Goal: Communication & Community: Answer question/provide support

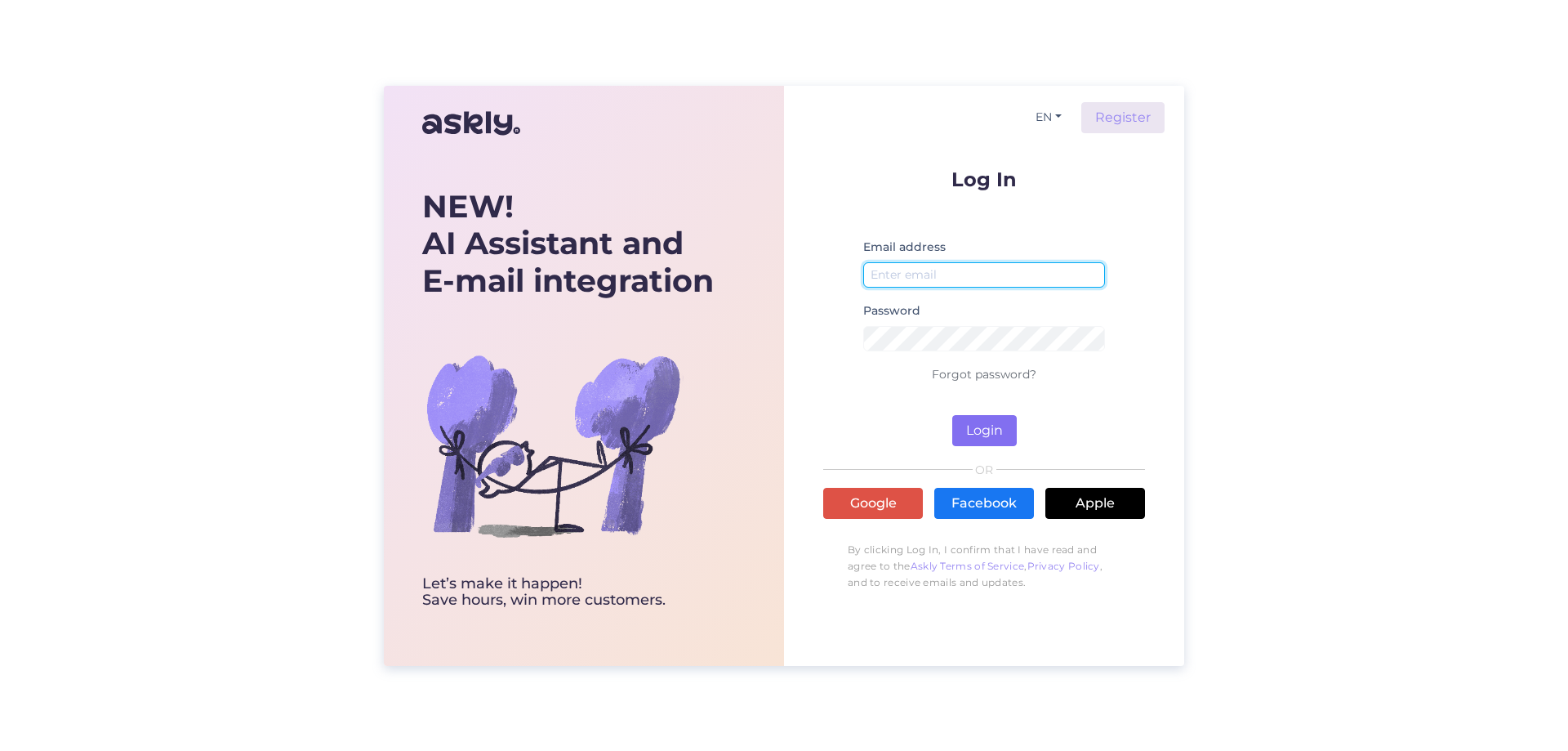
type input "[EMAIL_ADDRESS][DOMAIN_NAME]"
click at [980, 424] on button "Login" at bounding box center [984, 431] width 64 height 31
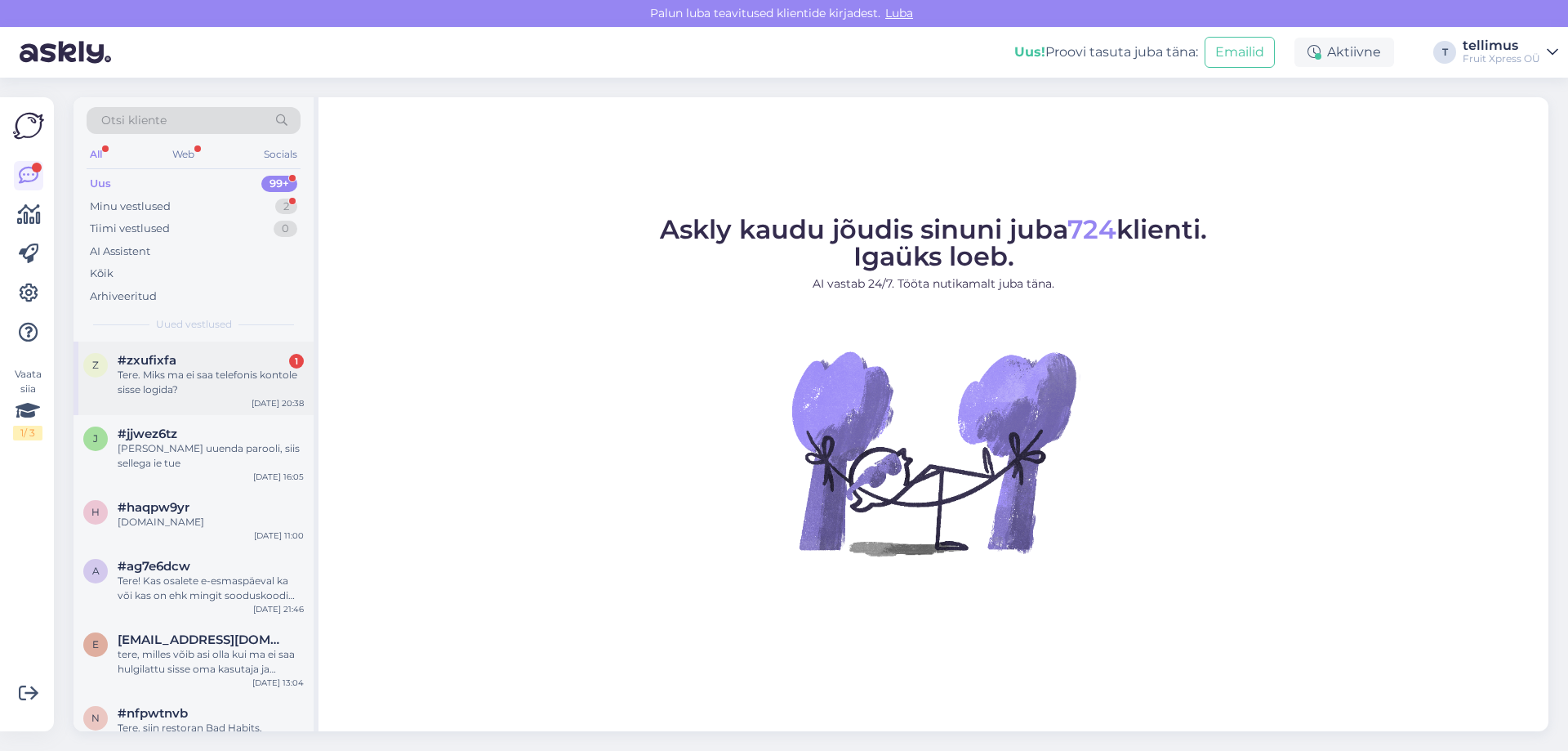
click at [165, 378] on div "Tere. Miks ma ei saa telefonis kontole sisse logida?" at bounding box center [210, 382] width 186 height 29
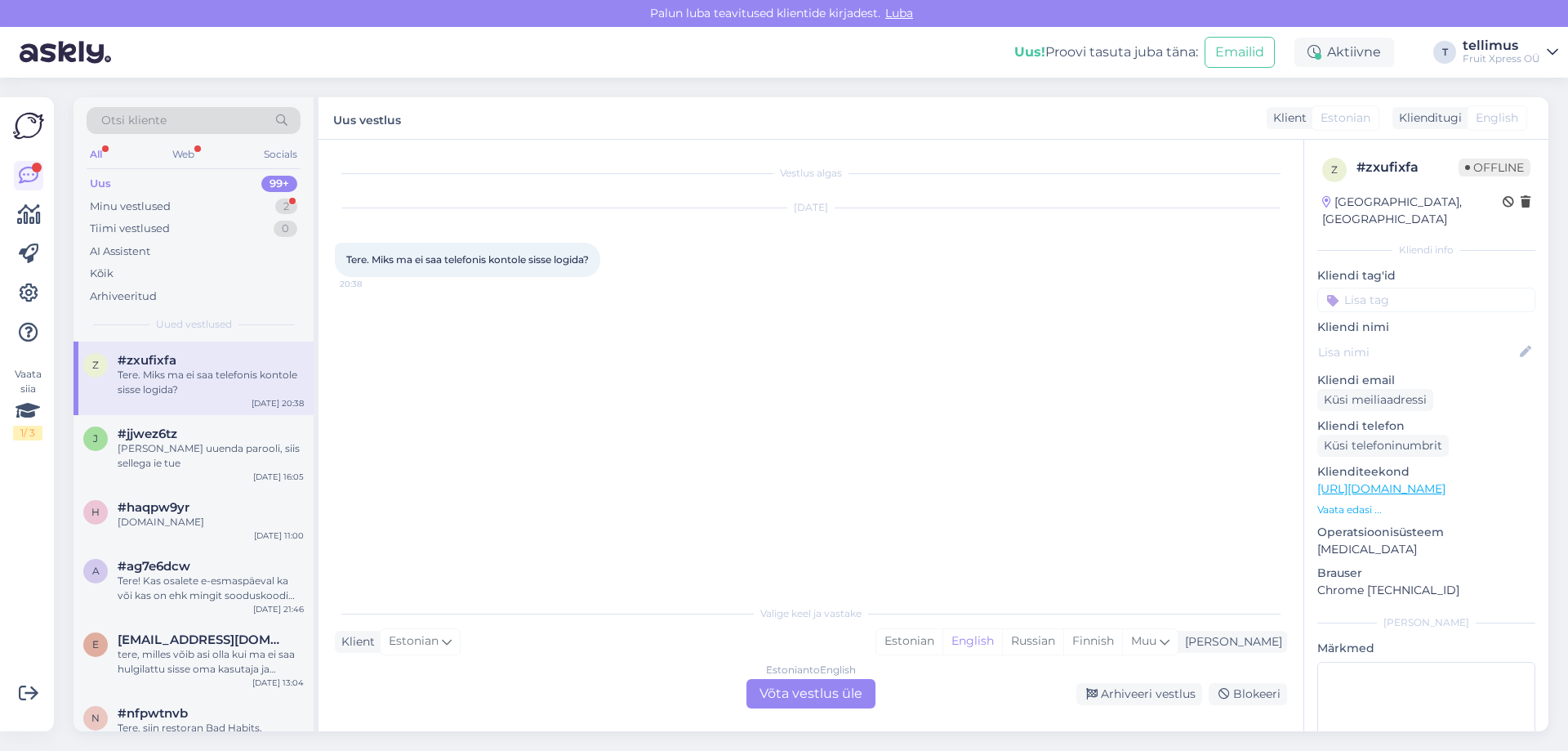
click at [130, 185] on div "Uus 99+" at bounding box center [193, 184] width 214 height 23
click at [171, 197] on div "Minu vestlused 2" at bounding box center [193, 206] width 214 height 23
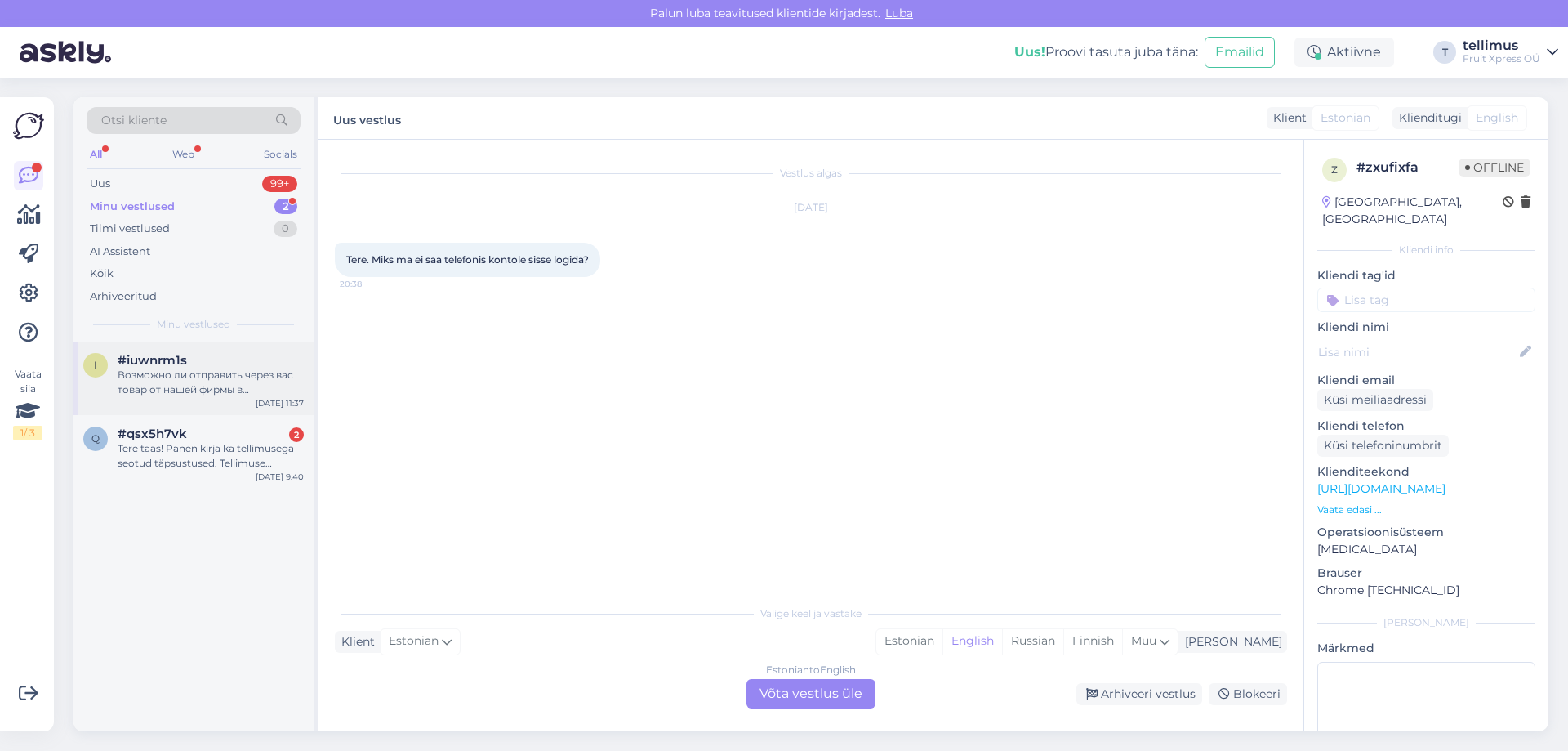
click at [197, 383] on div "Возможно ли отправить через вас товар от нашей фирмы в [GEOGRAPHIC_DATA]?" at bounding box center [210, 382] width 186 height 29
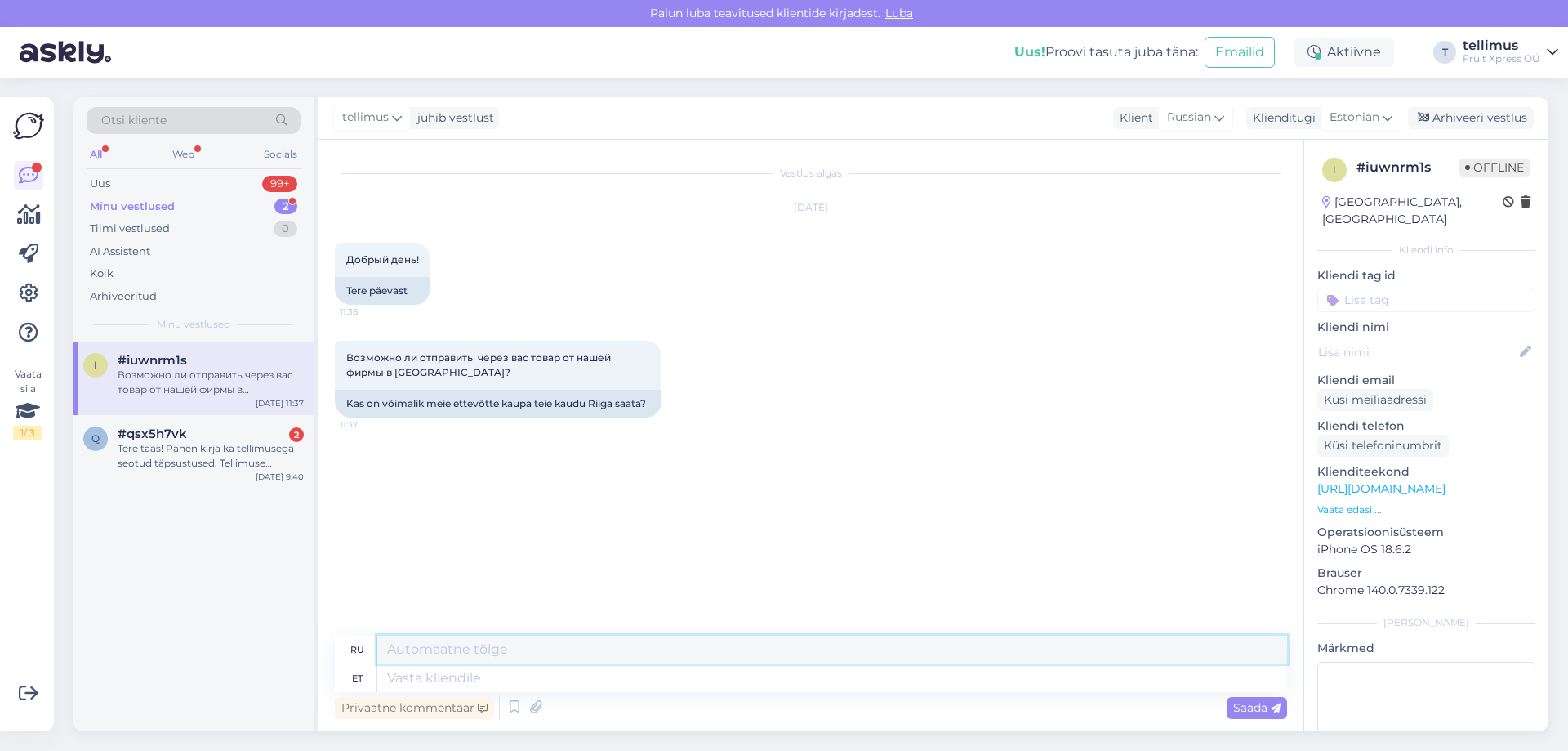
drag, startPoint x: 437, startPoint y: 644, endPoint x: 533, endPoint y: 665, distance: 98.3
click at [438, 644] on textarea at bounding box center [832, 650] width 910 height 28
type textarea "Zdrastvuite, Ot kakoi kompanii vi nam pishete?"
click at [1255, 708] on span "Saada" at bounding box center [1256, 707] width 48 height 15
drag, startPoint x: 702, startPoint y: 651, endPoint x: 366, endPoint y: 656, distance: 336.0
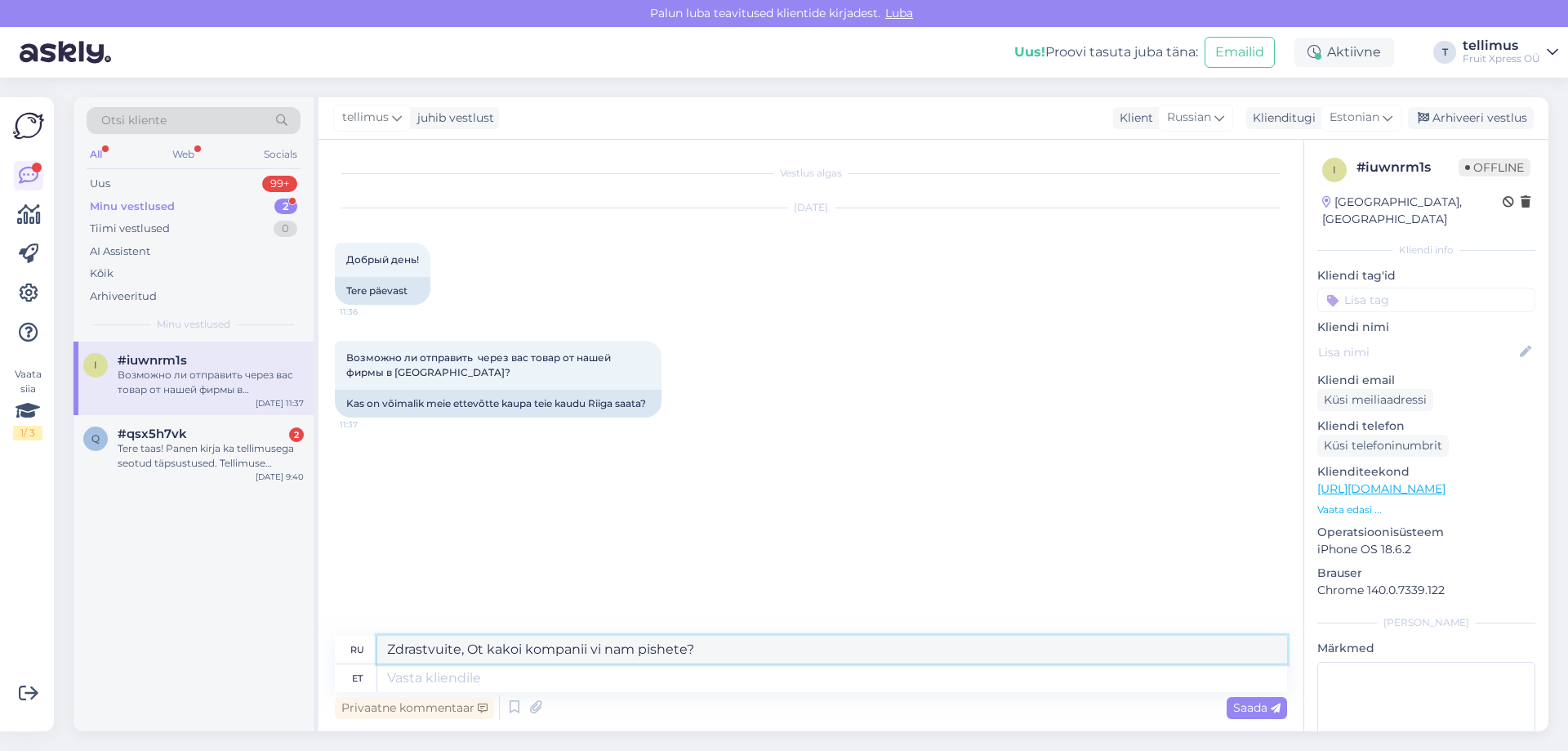
click at [366, 656] on div "ru Zdrastvuite, Ot kakoi kompanii vi nam pishete?" at bounding box center [811, 650] width 952 height 29
paste textarea "Zdrastvuite, Ot kakoi kompanii vi nam pishete?"
type textarea "Zdrastvuite, Ot kakoi kompanii vi nam pishete?"
type textarea "Здраствуйте, От какой компании вы нам пишете?"
click at [1239, 704] on span "Saada" at bounding box center [1256, 707] width 48 height 15
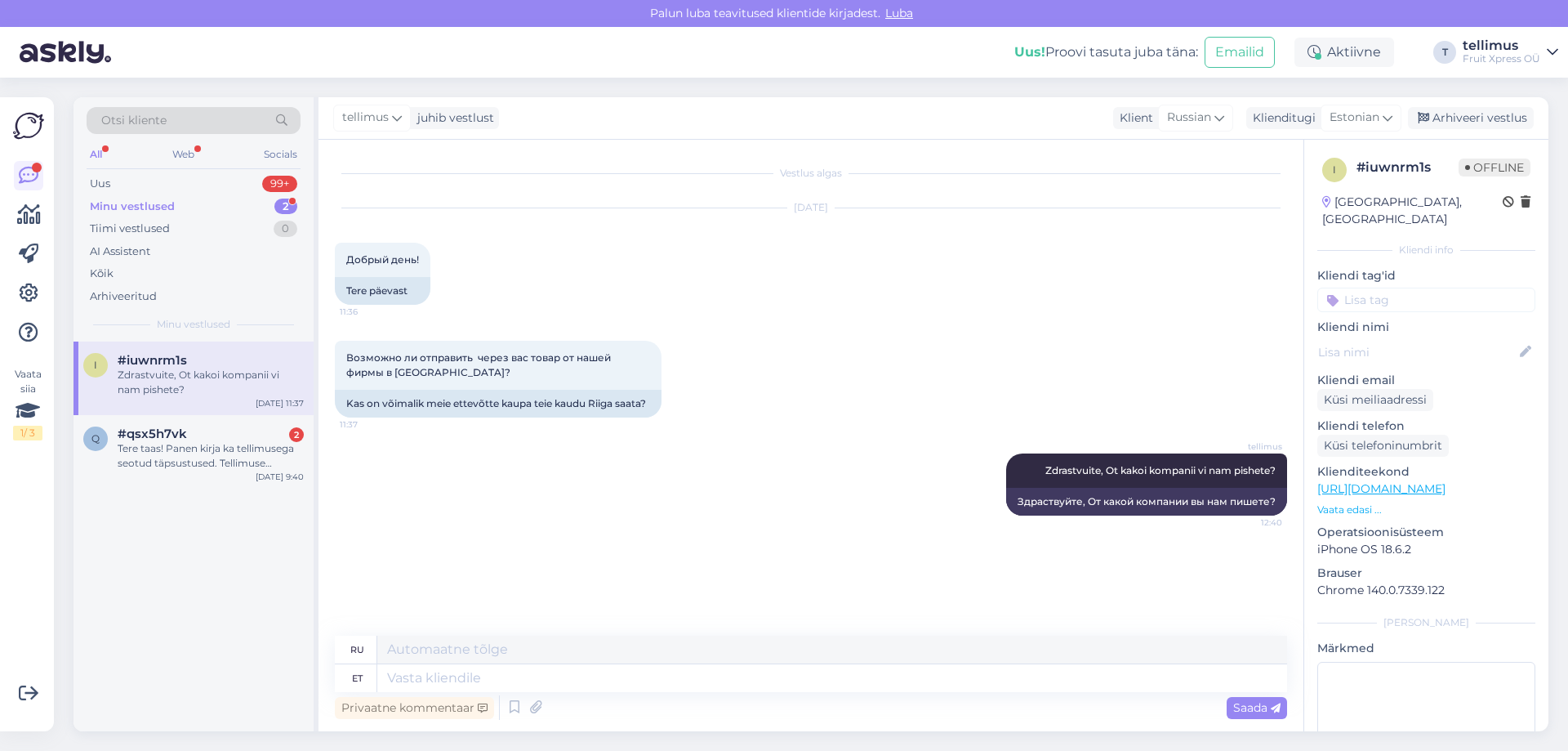
click at [151, 205] on div "Minu vestlused" at bounding box center [132, 206] width 85 height 16
